Goal: Navigation & Orientation: Understand site structure

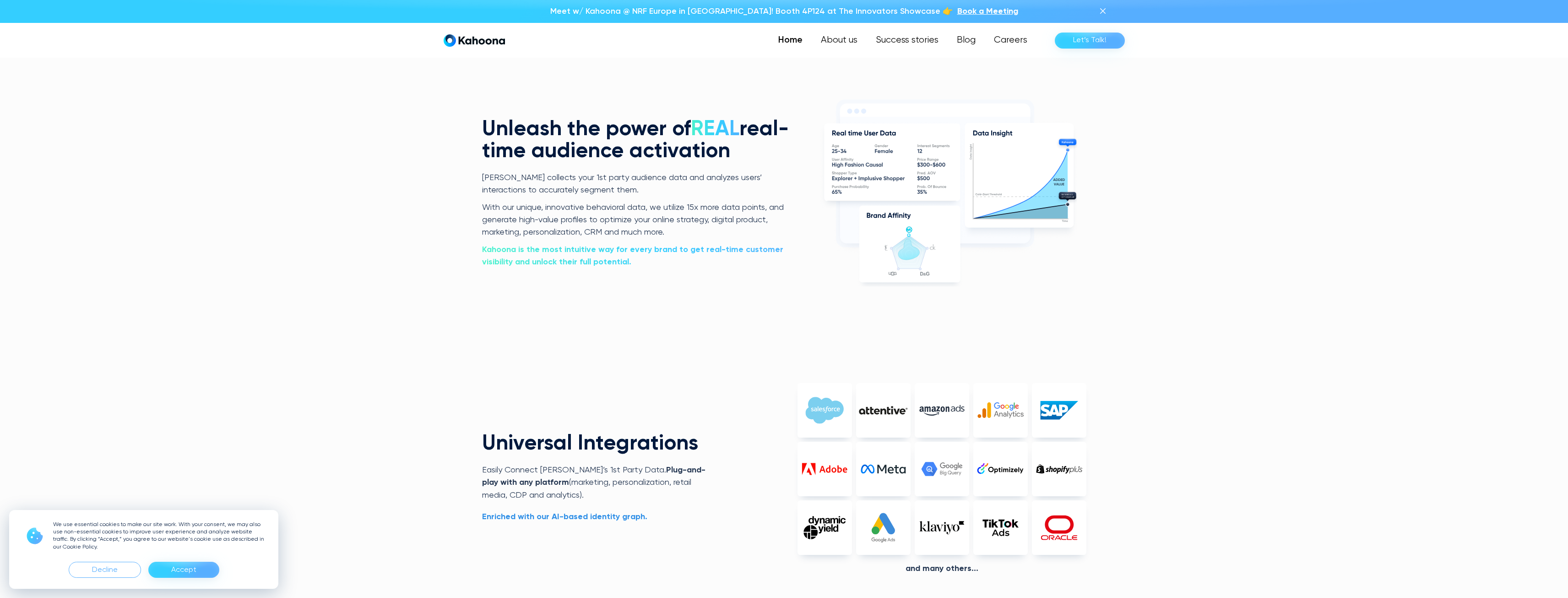
scroll to position [2080, 0]
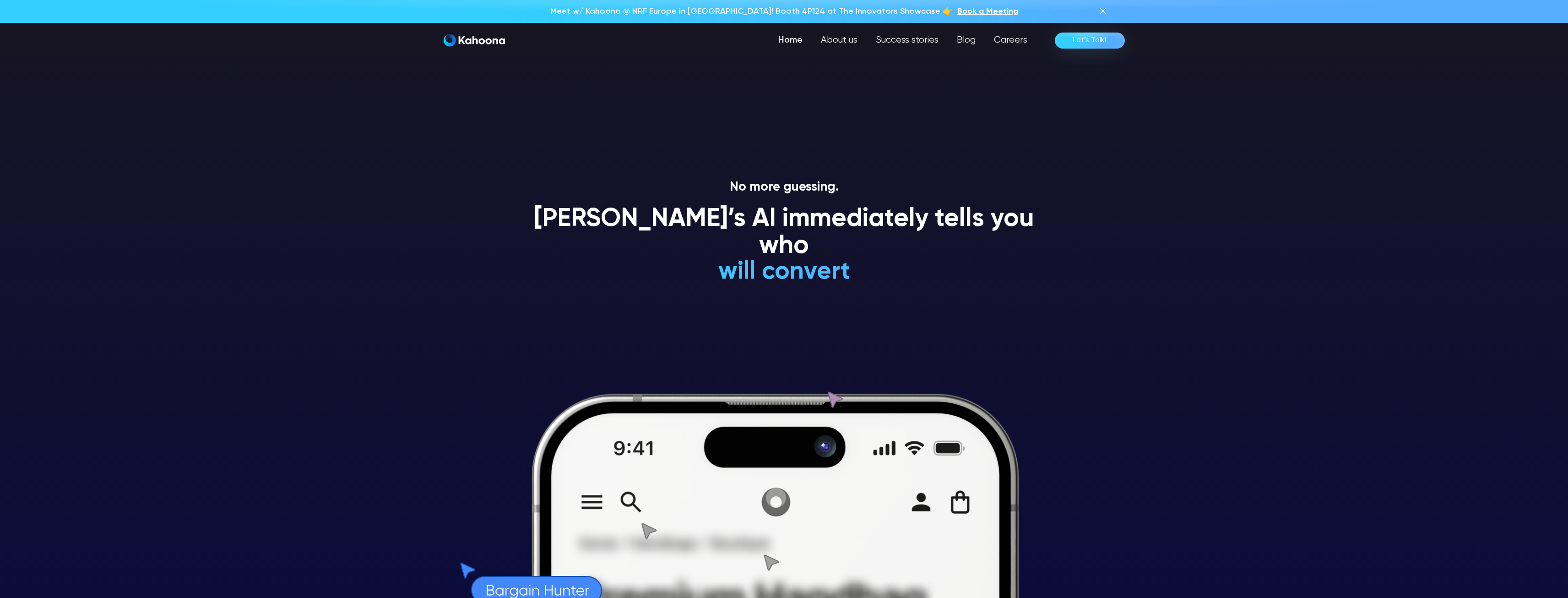
click at [834, 30] on div "Home About us Success stories Blog Careers Let’s Talk!" at bounding box center [784, 40] width 696 height 35
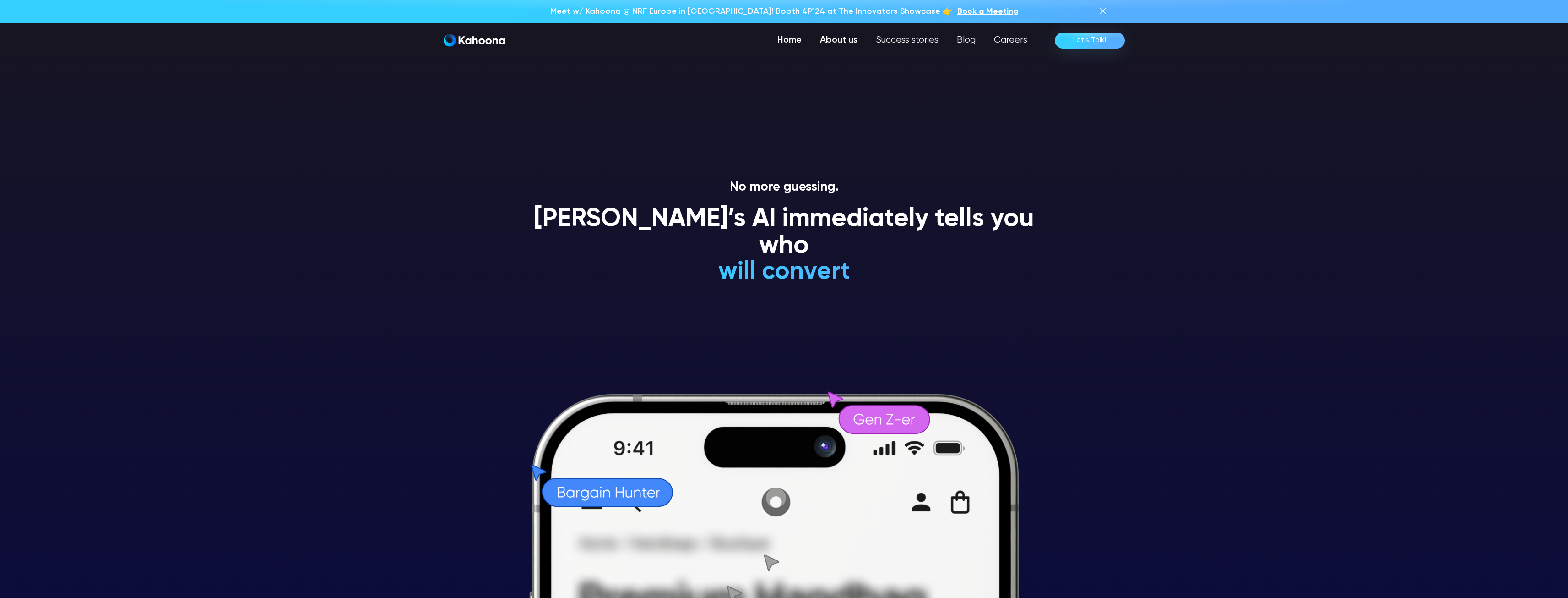
click at [835, 38] on link "About us" at bounding box center [839, 40] width 56 height 18
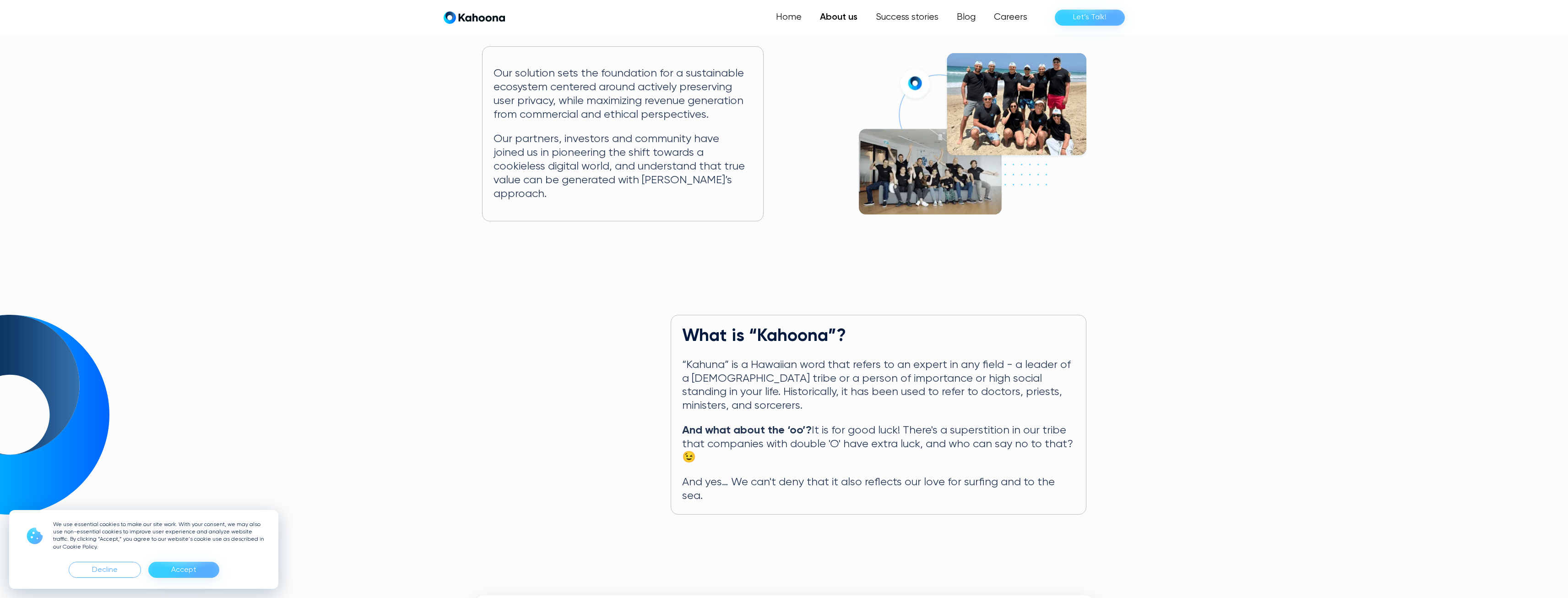
scroll to position [187, 0]
click at [909, 23] on link "Success stories" at bounding box center [906, 18] width 82 height 18
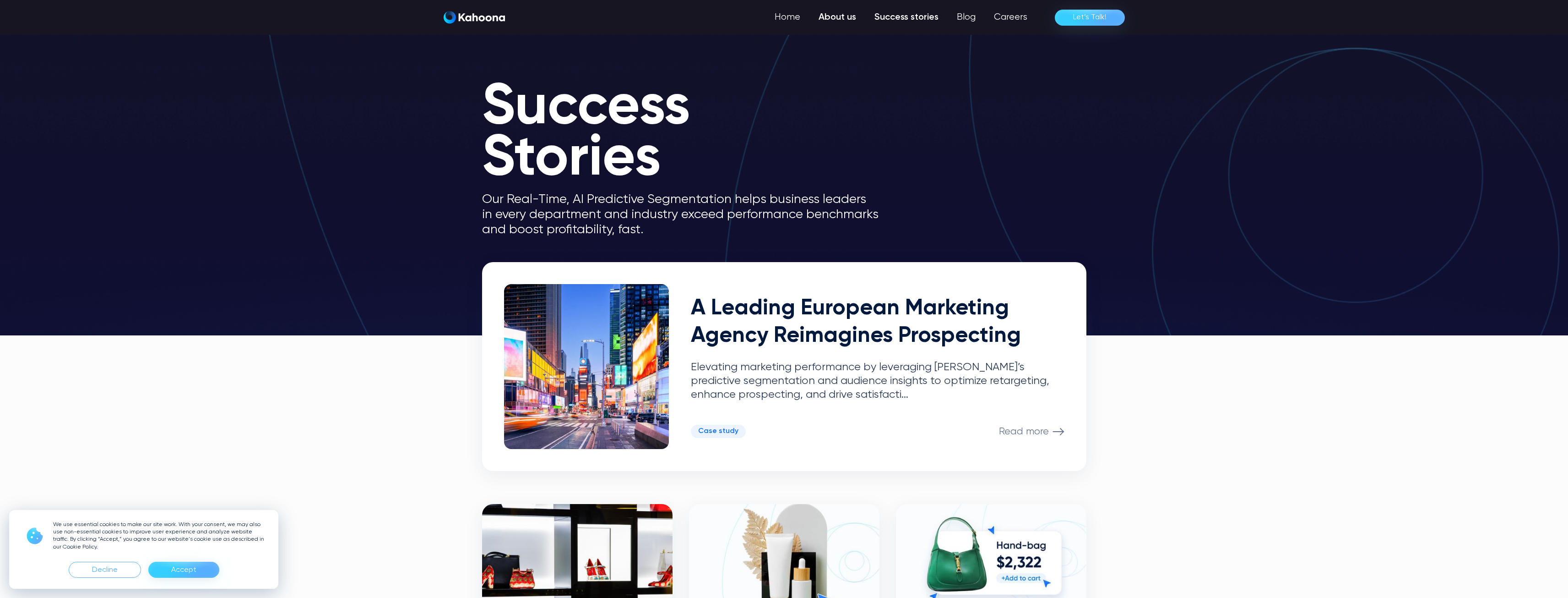
click at [847, 19] on link "About us" at bounding box center [838, 18] width 56 height 18
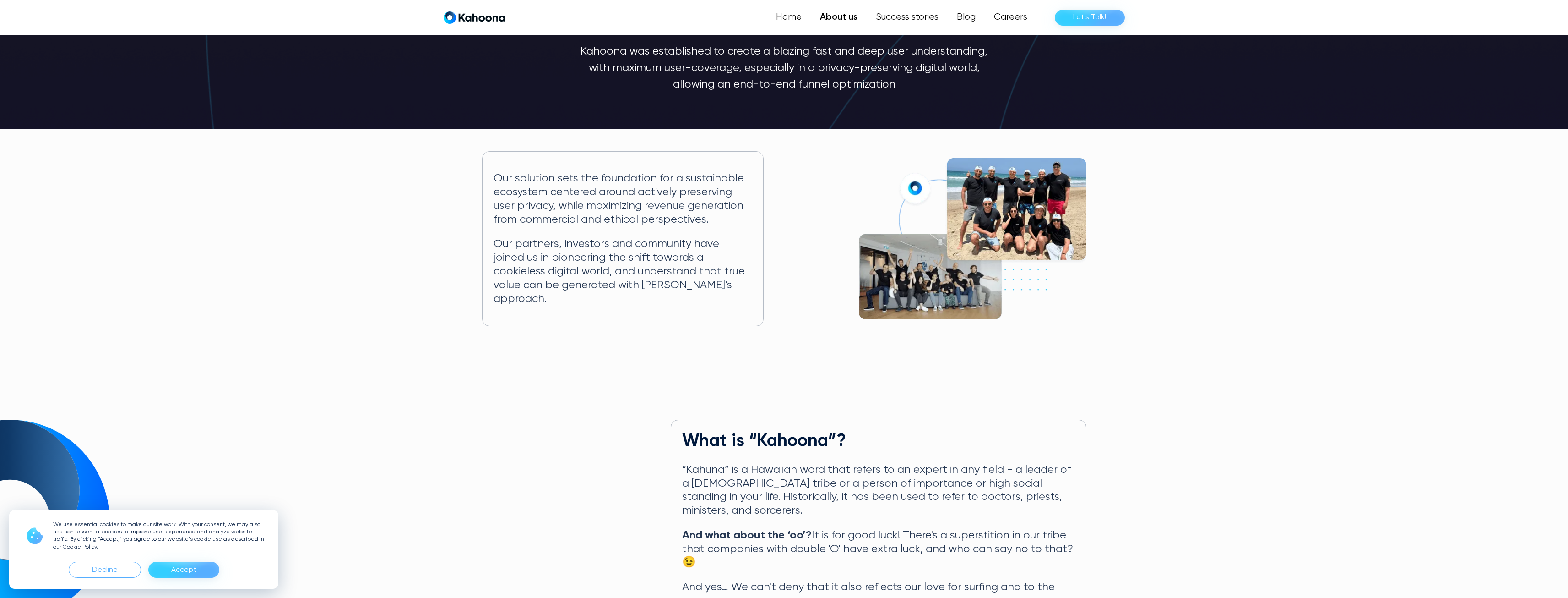
scroll to position [83, 0]
